Goal: Task Accomplishment & Management: Manage account settings

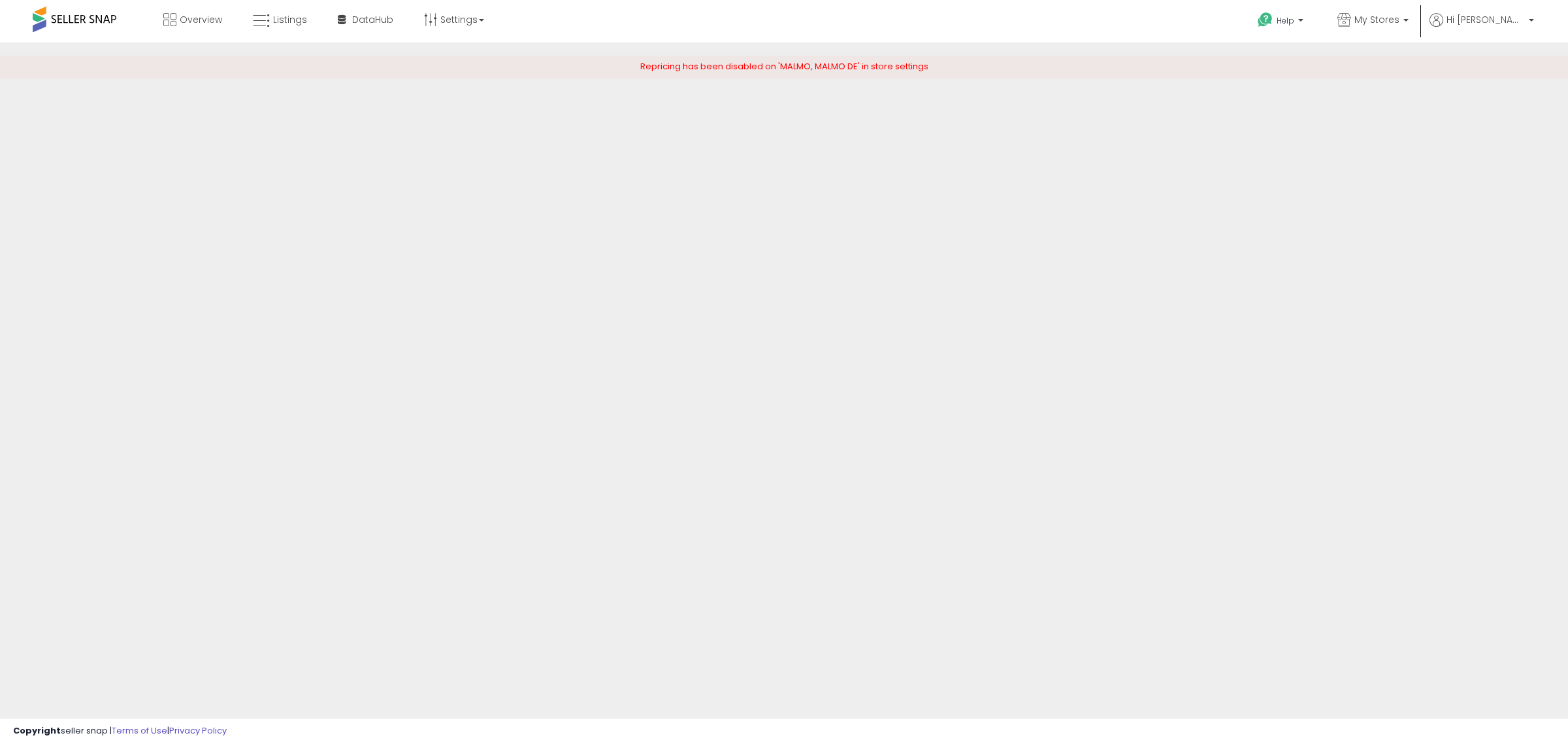
click at [70, 28] on span at bounding box center [75, 20] width 83 height 26
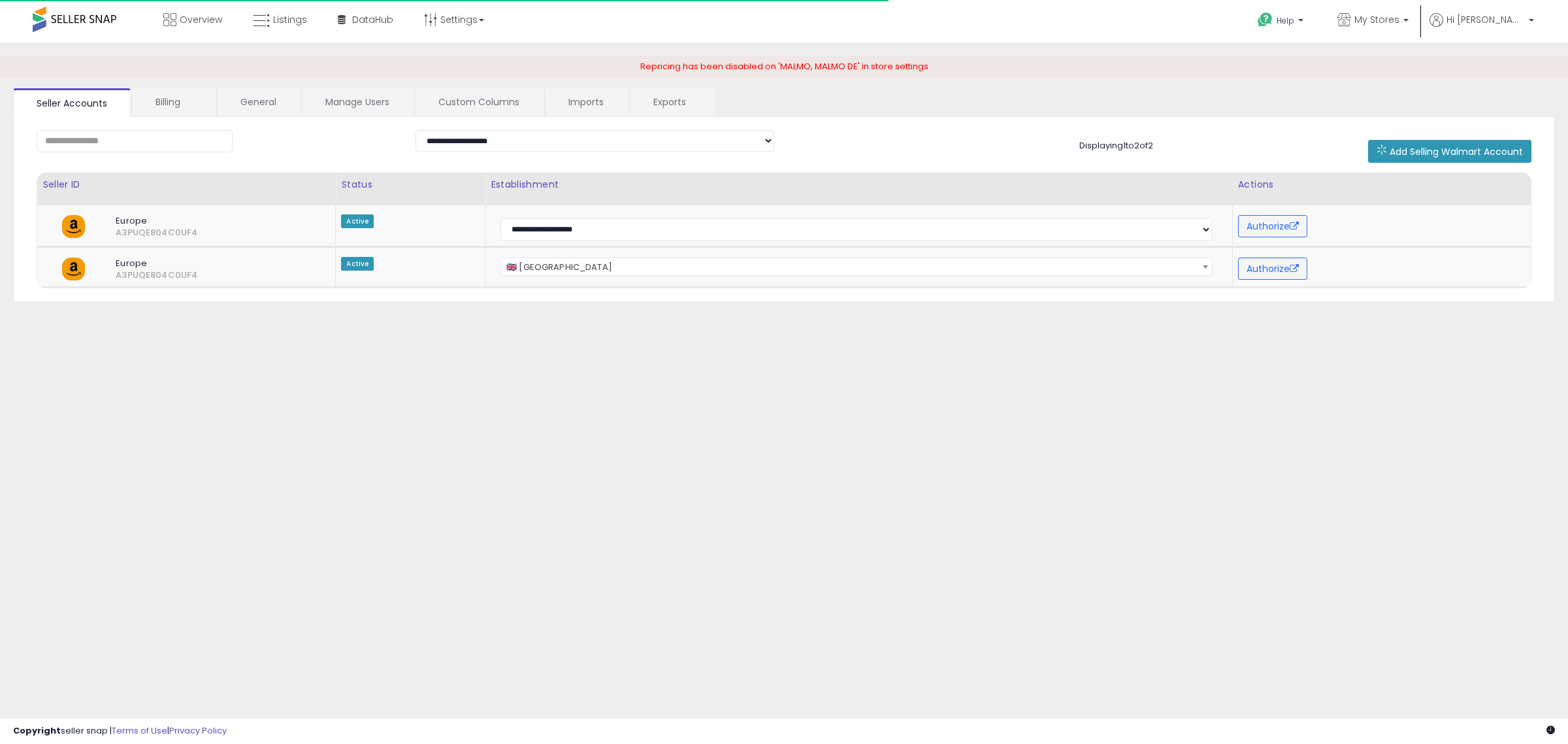
click at [70, 21] on span at bounding box center [75, 20] width 83 height 26
click at [72, 17] on span at bounding box center [75, 20] width 83 height 26
click at [75, 20] on span at bounding box center [75, 20] width 83 height 26
click at [93, 17] on span at bounding box center [75, 20] width 83 height 26
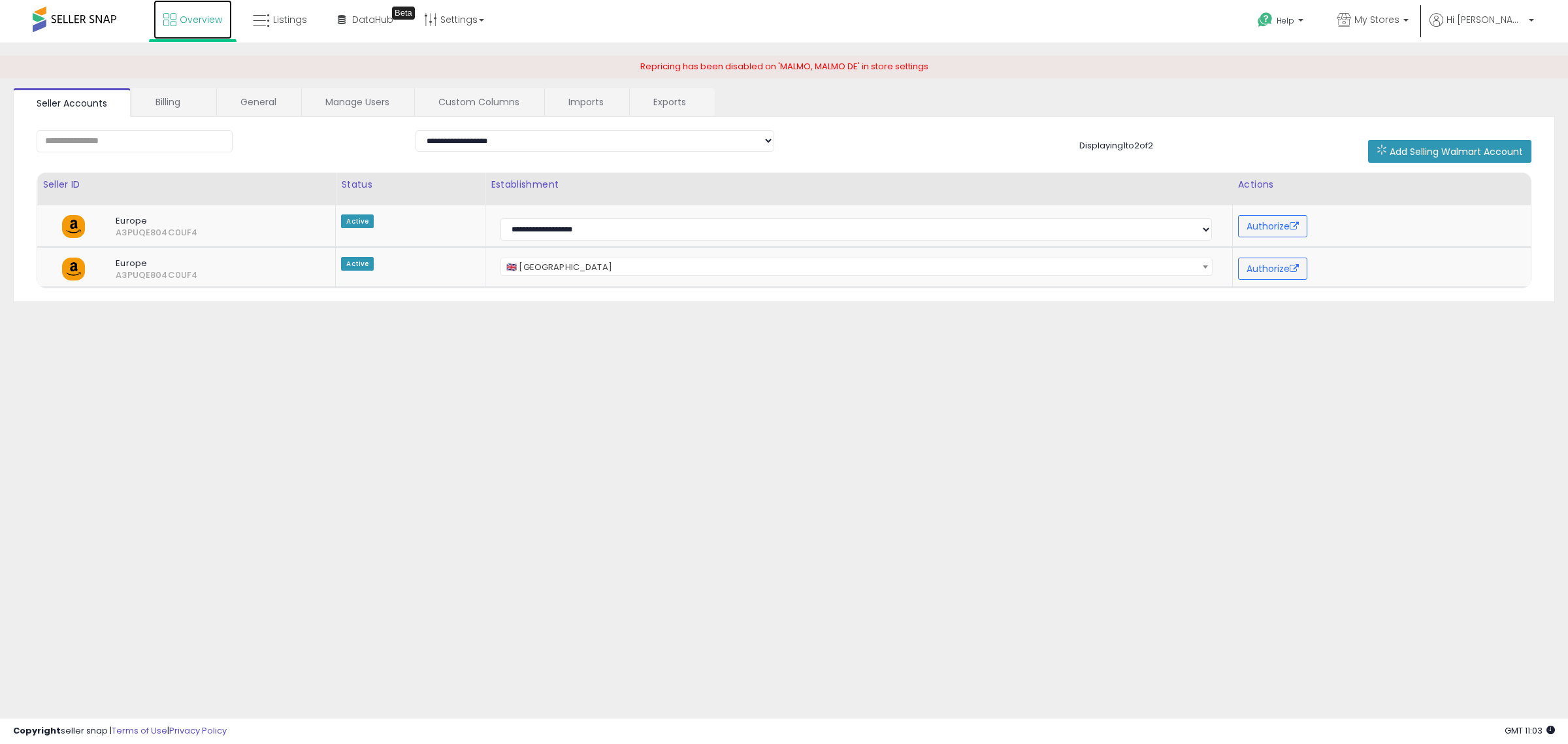
click at [202, 13] on span "Overview" at bounding box center [200, 19] width 42 height 13
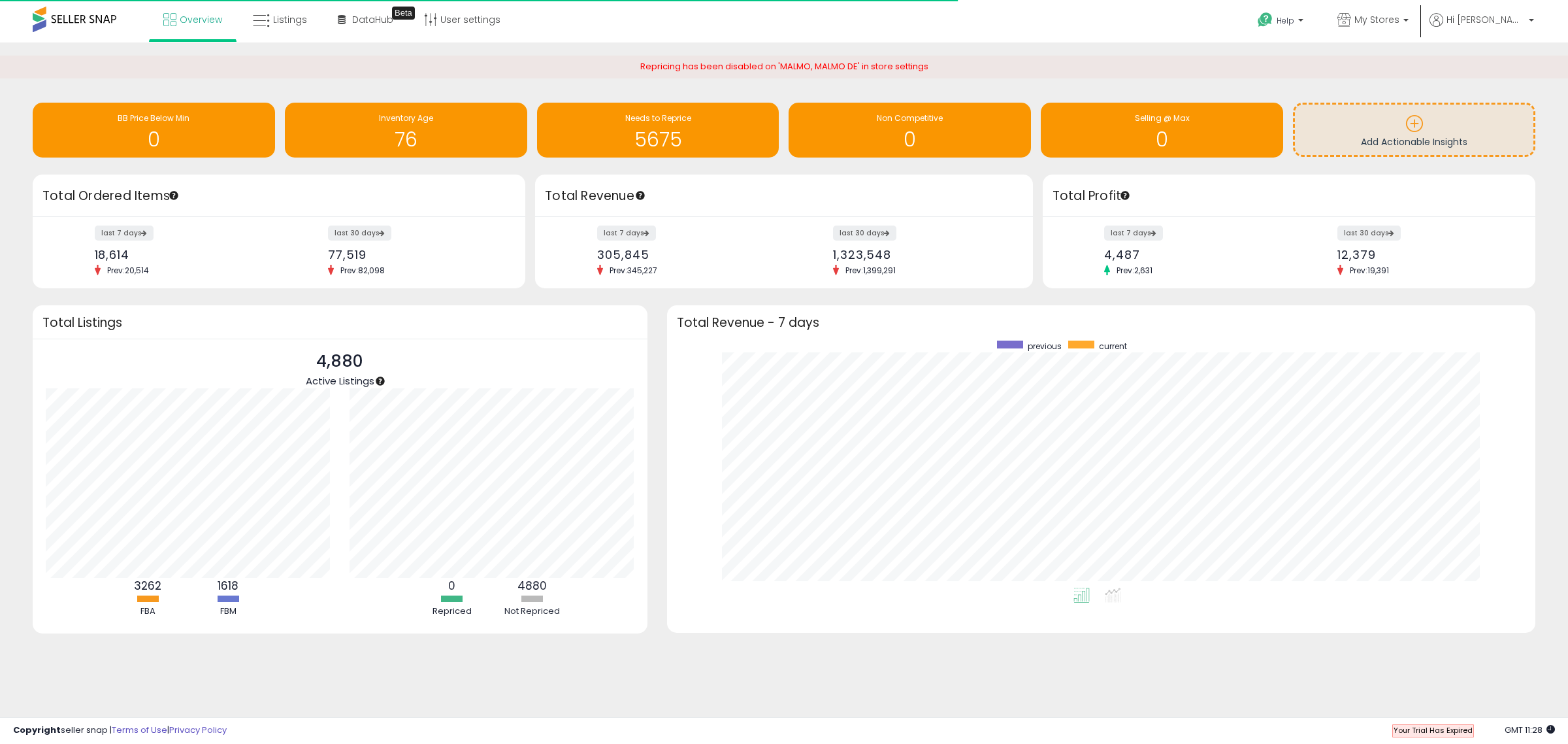
scroll to position [247, 843]
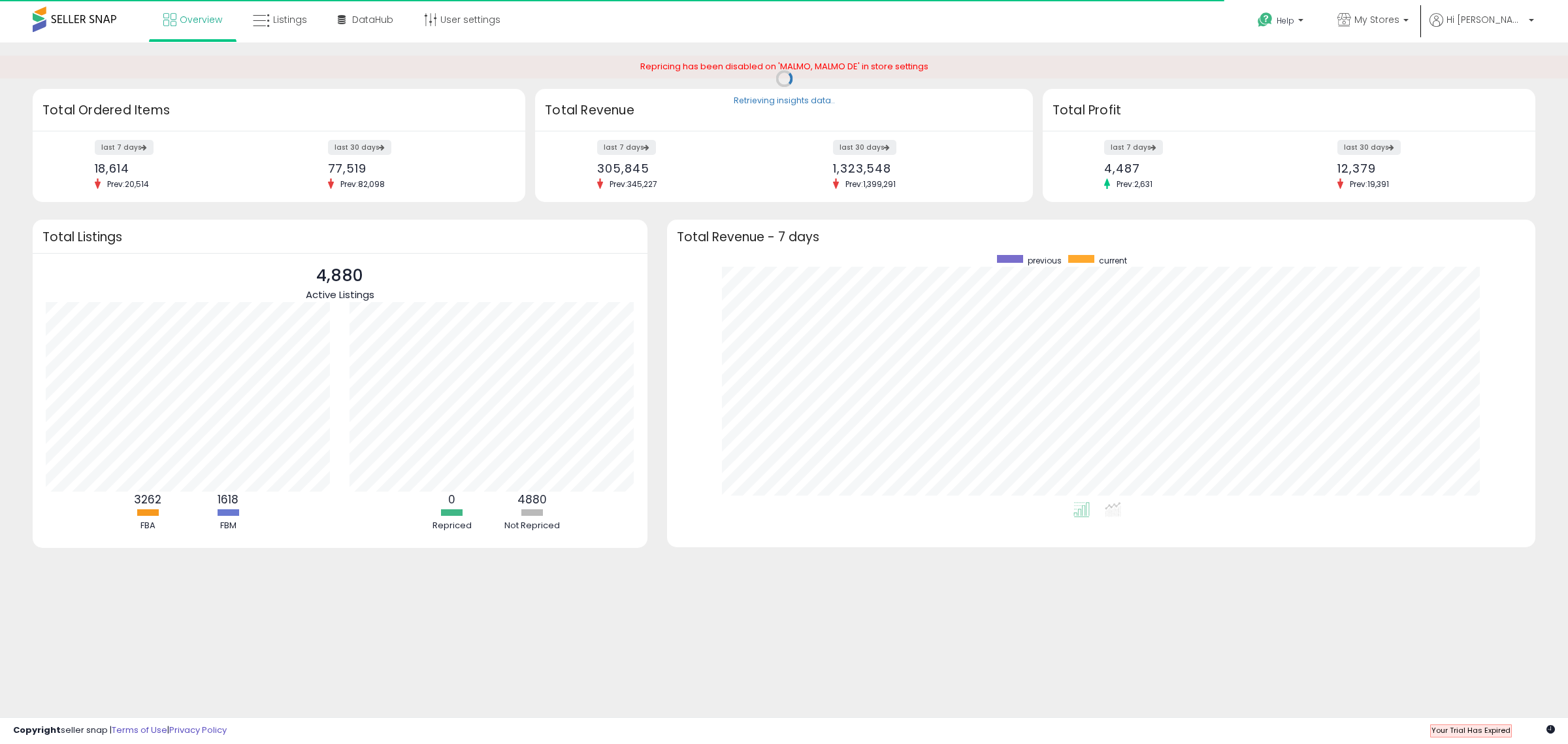
scroll to position [247, 843]
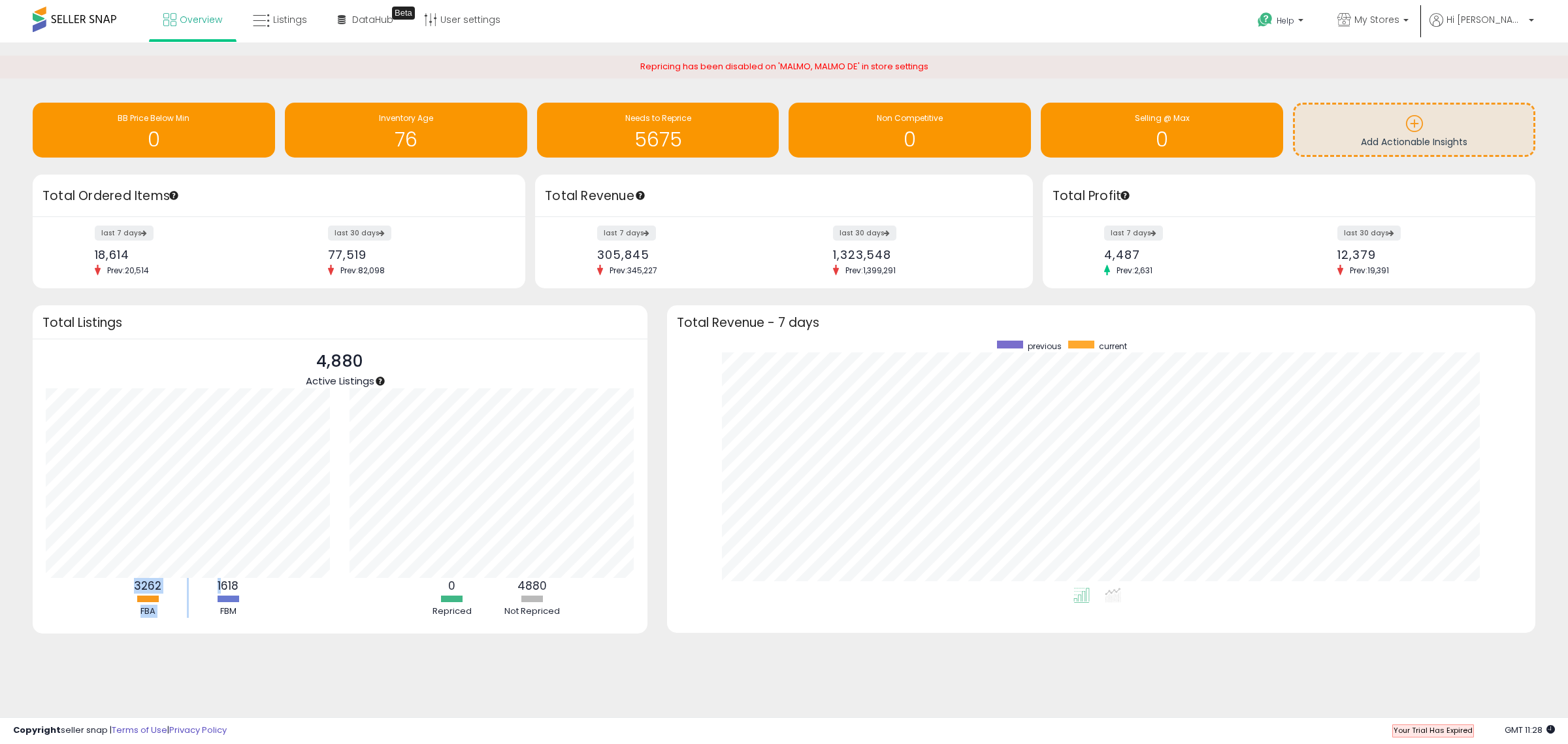
drag, startPoint x: 89, startPoint y: 587, endPoint x: 221, endPoint y: 582, distance: 132.1
click at [221, 582] on ul "3262 FBA 1618 FBM" at bounding box center [175, 597] width 265 height 40
click at [174, 603] on div "3262 FBA" at bounding box center [147, 597] width 79 height 40
click at [273, 30] on link "Listings" at bounding box center [280, 20] width 74 height 39
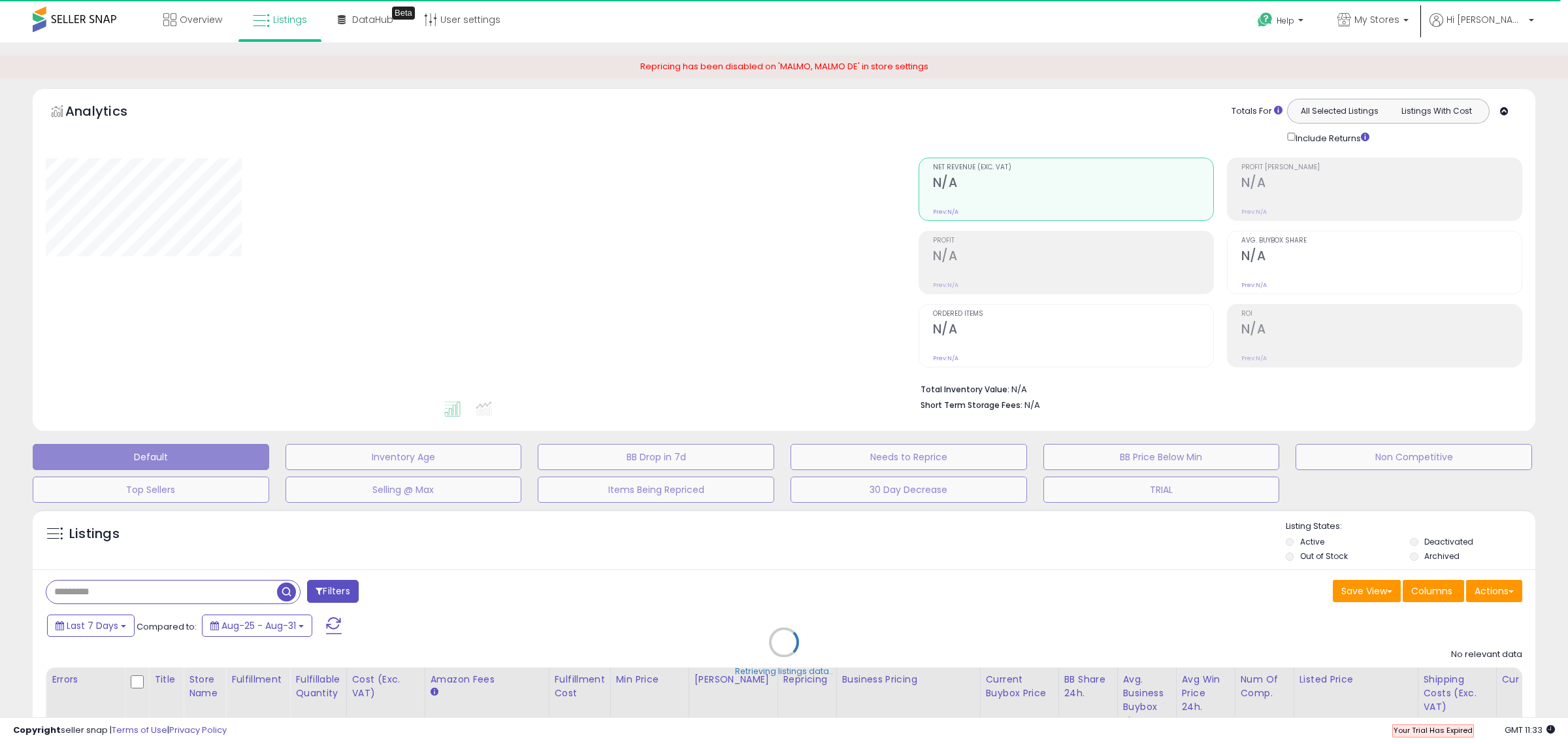
select select "**"
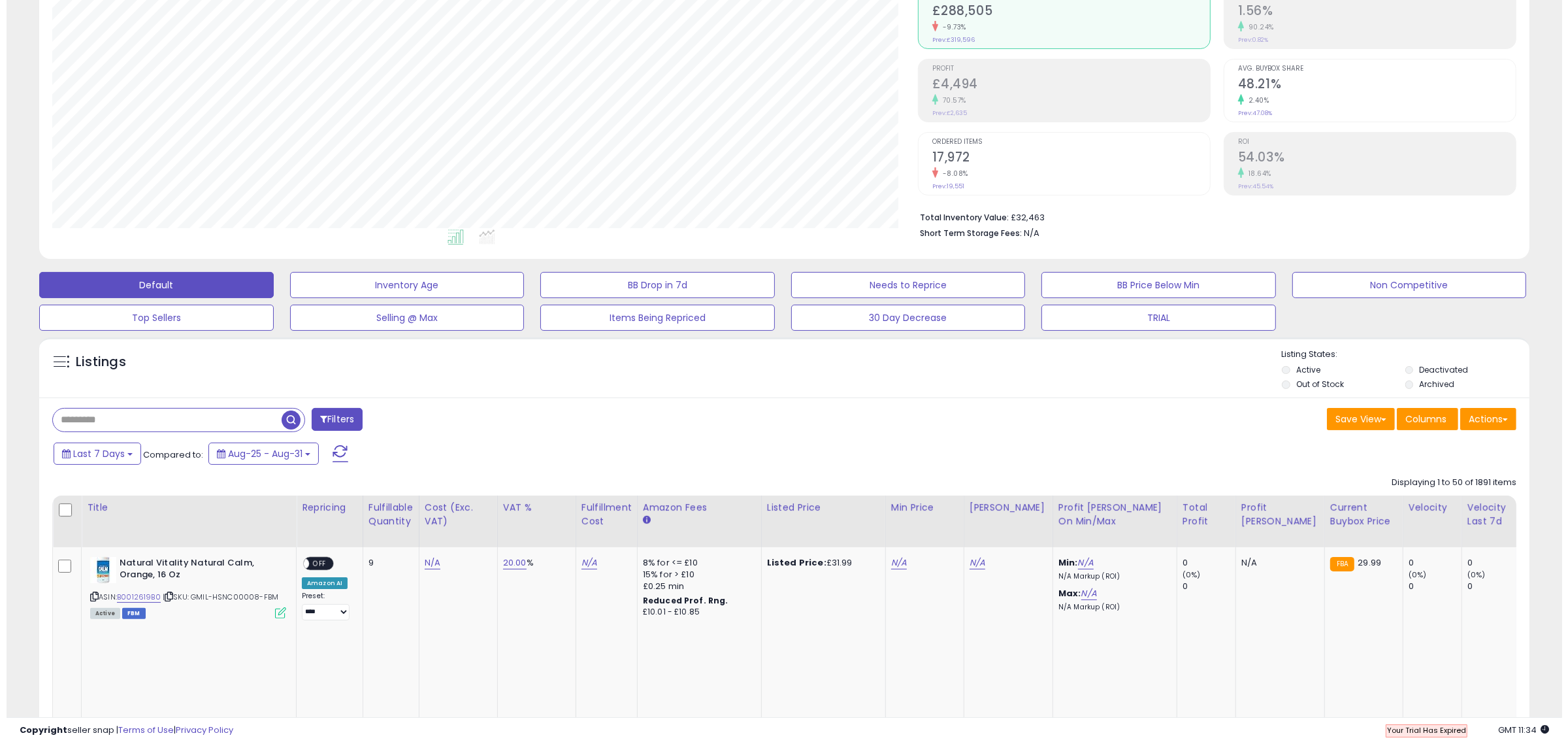
scroll to position [161, 0]
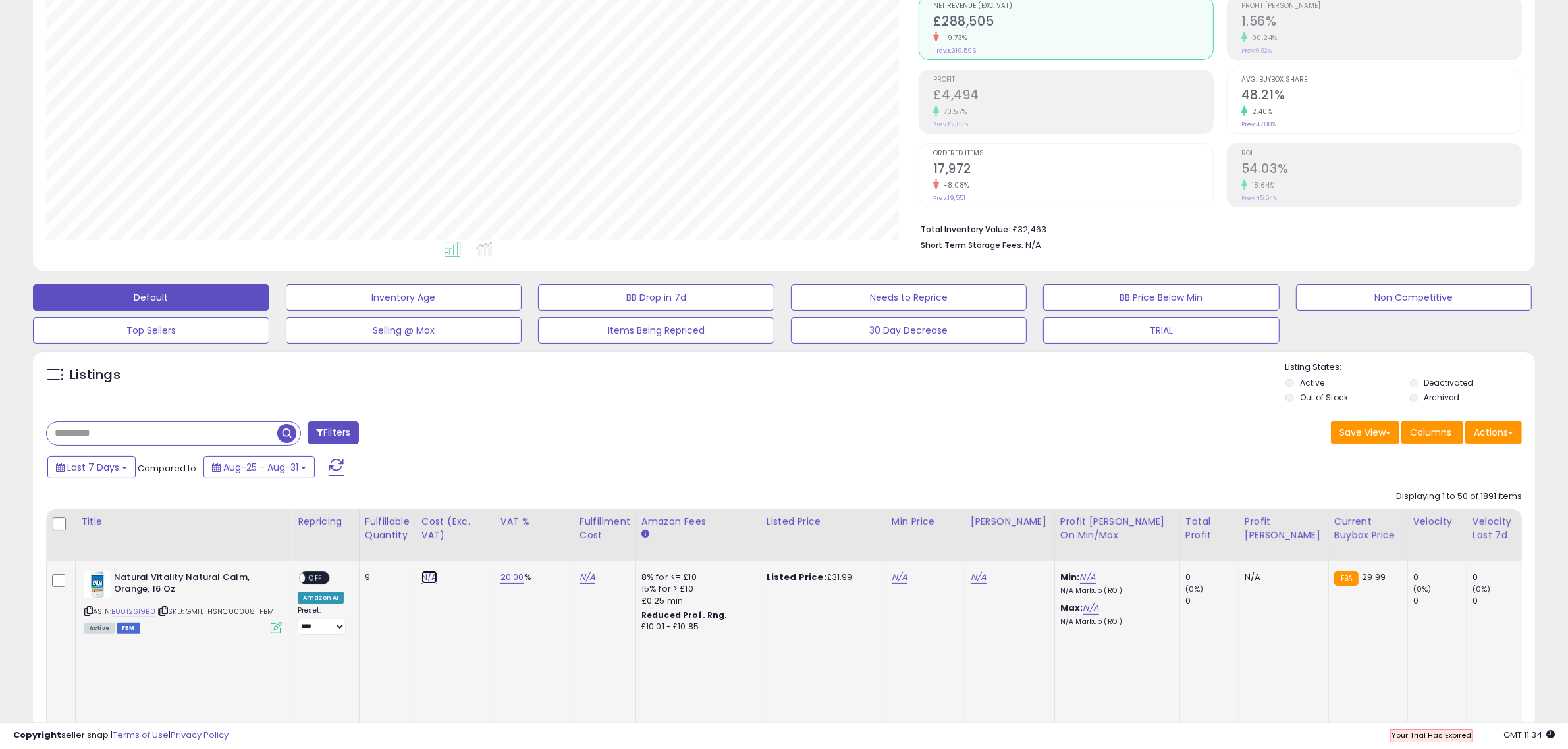
click at [426, 581] on link "N/A" at bounding box center [429, 577] width 16 height 13
click at [583, 437] on div "Filters" at bounding box center [410, 434] width 748 height 26
click at [275, 629] on icon at bounding box center [276, 627] width 12 height 12
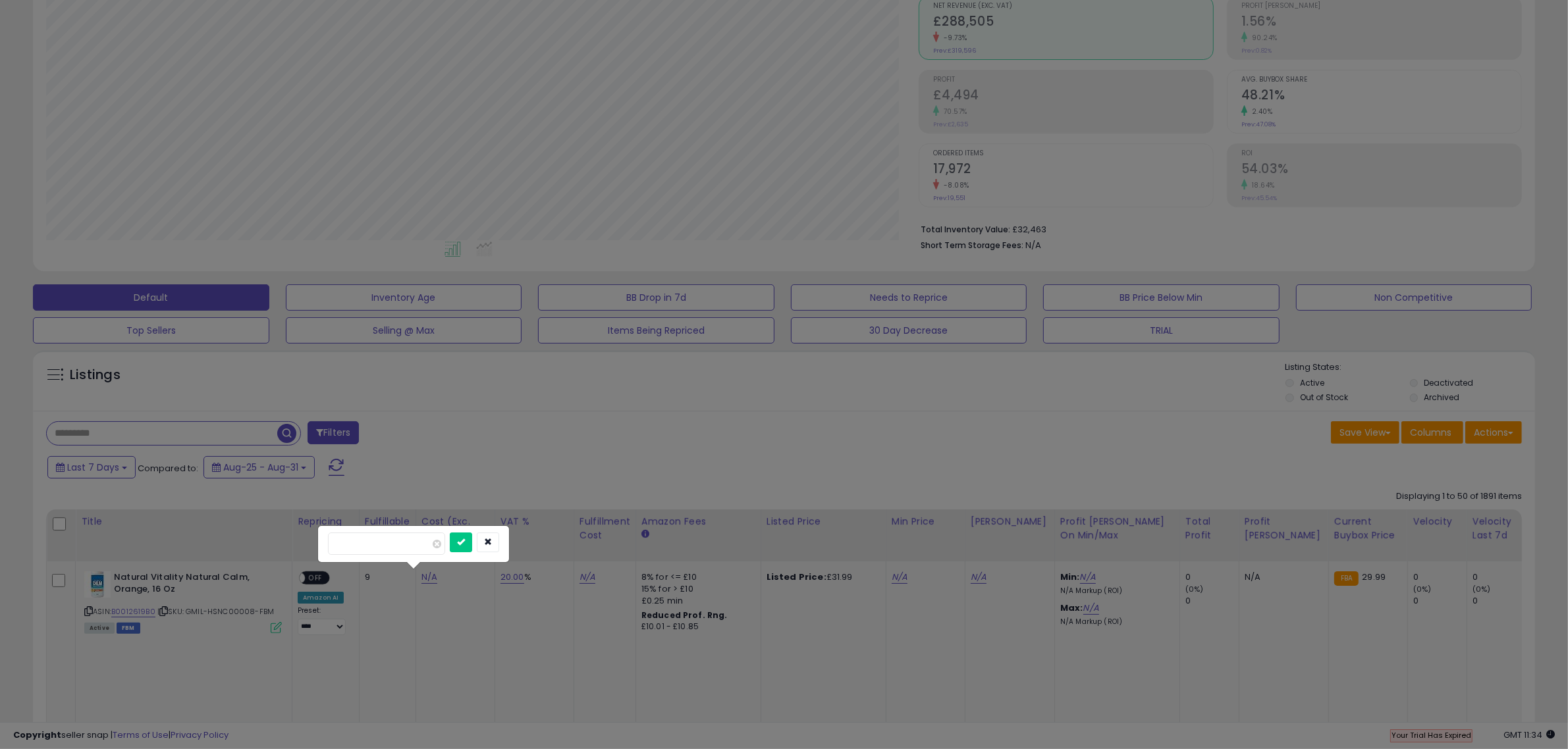
scroll to position [270, 879]
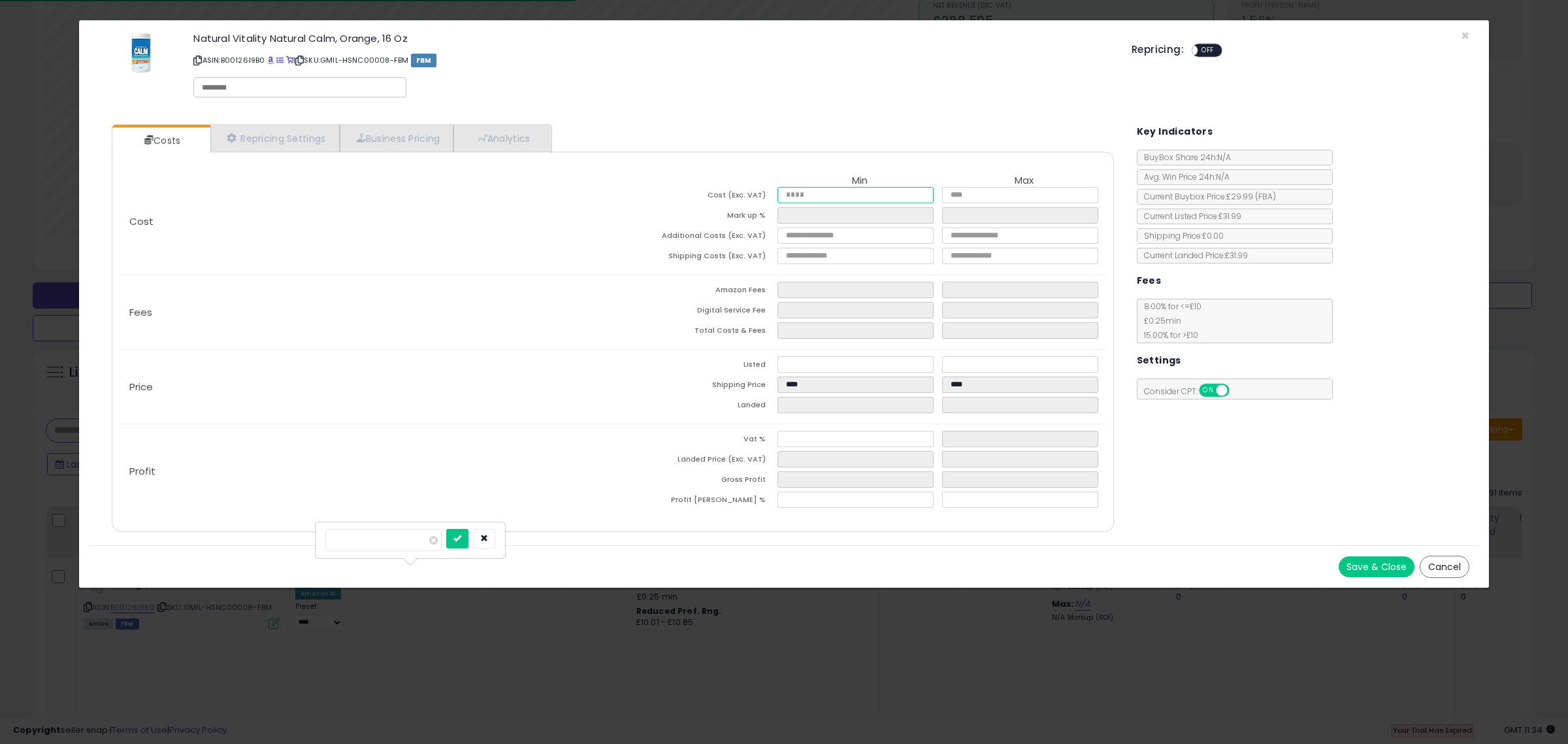
click at [826, 195] on input "number" at bounding box center [856, 195] width 156 height 16
click at [845, 237] on input "number" at bounding box center [856, 235] width 156 height 16
click at [855, 262] on input "number" at bounding box center [856, 256] width 156 height 16
click at [1469, 44] on div "Repricing: ON OFF" at bounding box center [1305, 52] width 348 height 19
click at [1464, 37] on span "×" at bounding box center [1465, 36] width 9 height 19
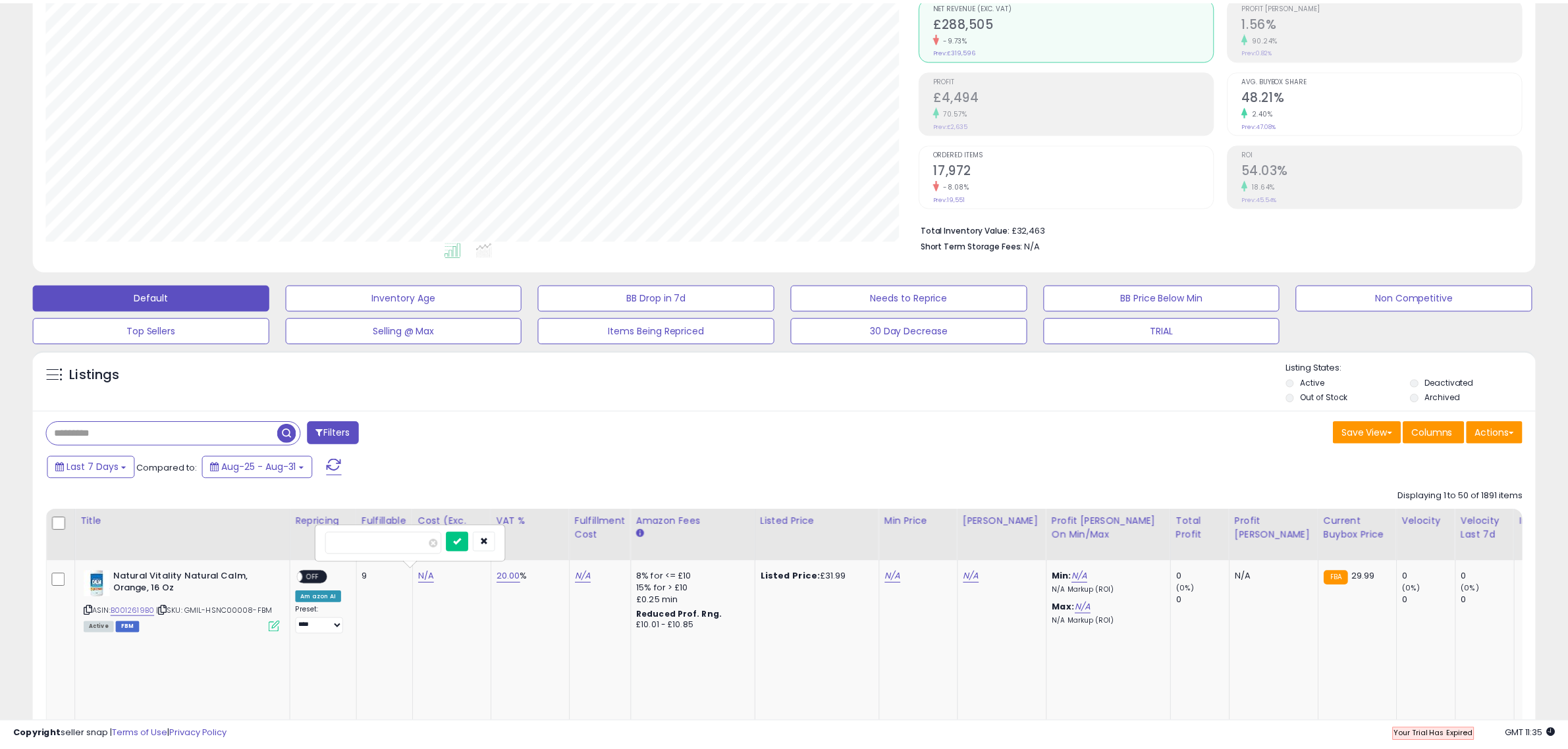
scroll to position [657897, 657682]
